Goal: Entertainment & Leisure: Consume media (video, audio)

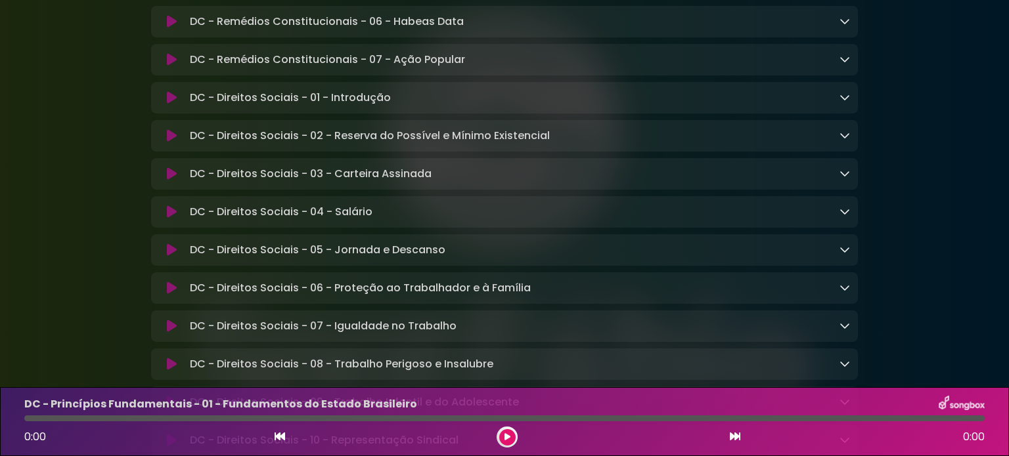
scroll to position [1523, 0]
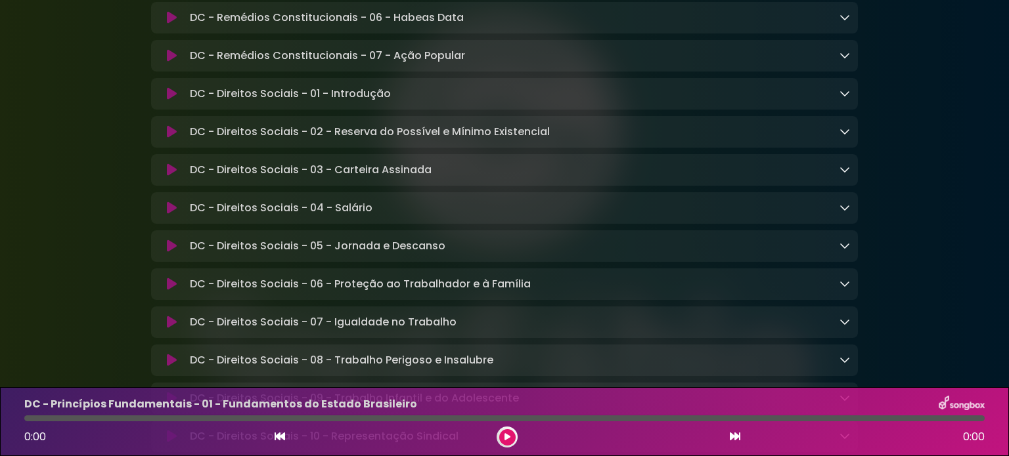
click at [170, 100] on icon at bounding box center [172, 93] width 10 height 13
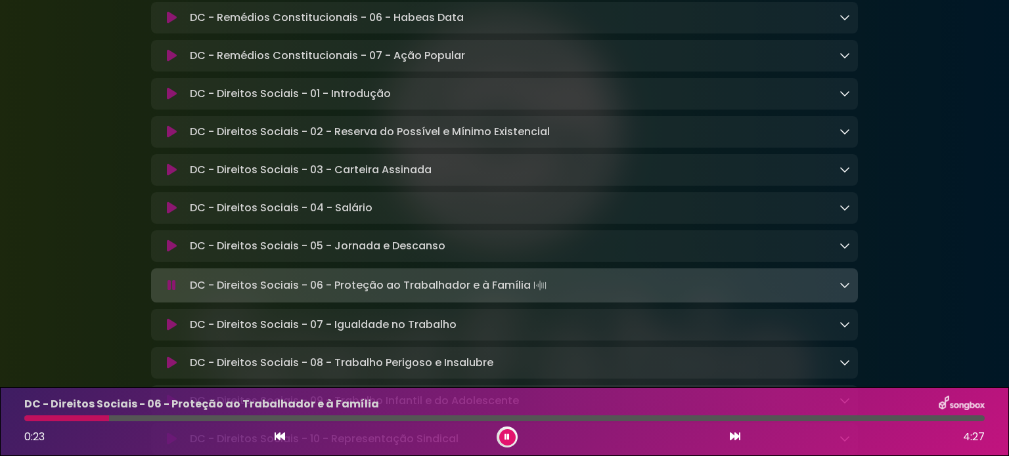
click at [511, 433] on button at bounding box center [507, 437] width 16 height 16
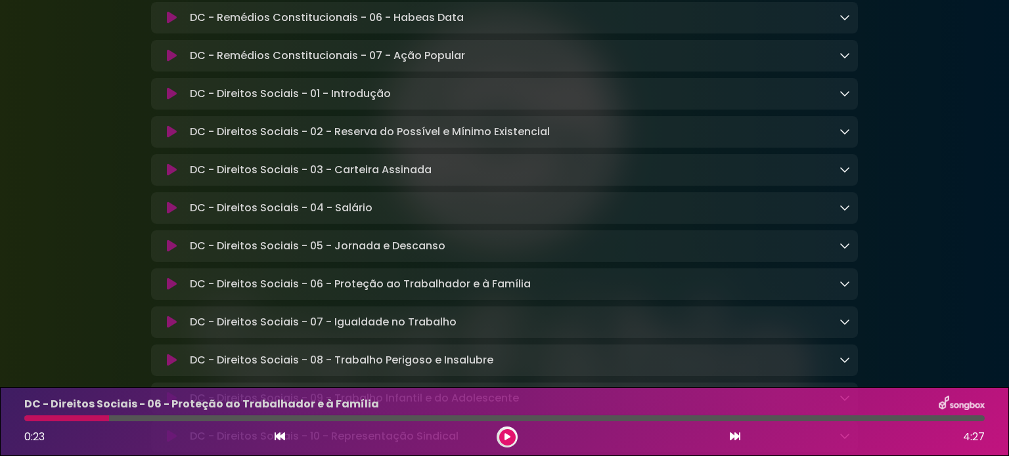
click at [24, 422] on div at bounding box center [504, 419] width 976 height 6
click at [26, 419] on div at bounding box center [66, 419] width 85 height 6
click at [30, 419] on div at bounding box center [66, 419] width 85 height 6
drag, startPoint x: 105, startPoint y: 420, endPoint x: 60, endPoint y: 414, distance: 45.0
click at [60, 414] on div "DC - Direitos Sociais - 06 - Proteção ao Trabalhador e à Família 0:23 4:27" at bounding box center [504, 422] width 976 height 52
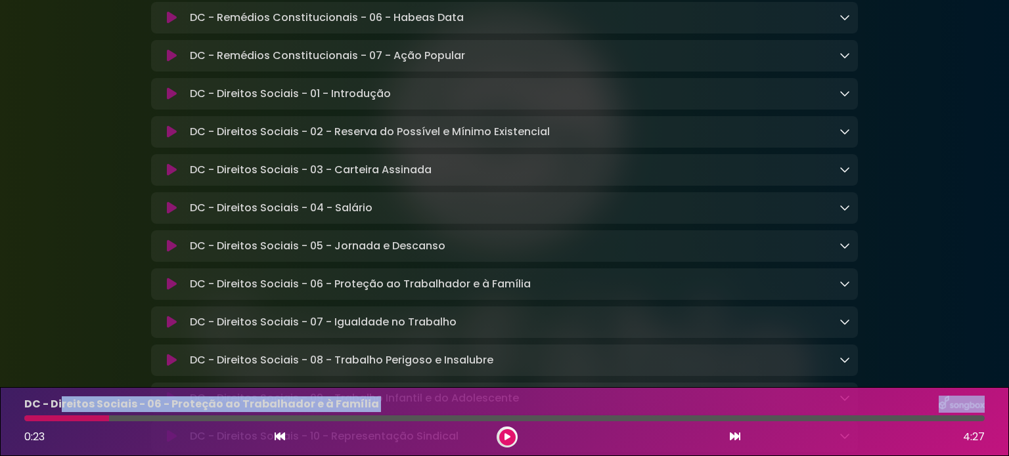
drag, startPoint x: 105, startPoint y: 417, endPoint x: 138, endPoint y: 417, distance: 32.8
click at [105, 416] on div at bounding box center [66, 419] width 85 height 6
click at [505, 433] on button at bounding box center [507, 437] width 16 height 16
